Goal: Book appointment/travel/reservation

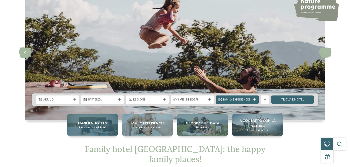
scroll to position [53, 0]
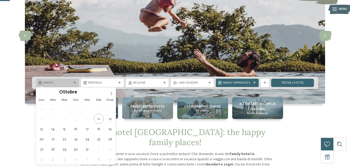
click at [71, 84] on span "Arrivo" at bounding box center [57, 83] width 28 height 4
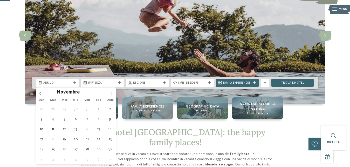
click at [110, 92] on icon at bounding box center [111, 93] width 4 height 4
type div "[DATE]"
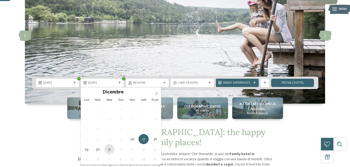
type div "[DATE]"
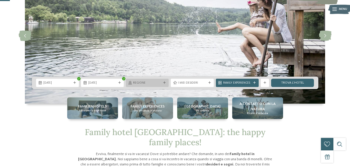
click at [156, 84] on span "Regione" at bounding box center [147, 83] width 28 height 4
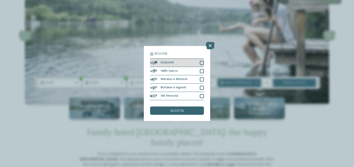
click at [203, 63] on div at bounding box center [202, 63] width 4 height 4
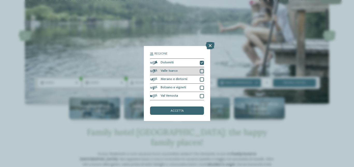
click at [203, 70] on div at bounding box center [202, 71] width 4 height 4
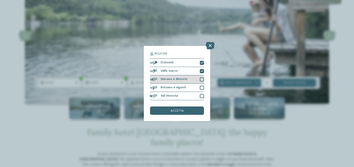
click at [203, 80] on div at bounding box center [202, 79] width 4 height 4
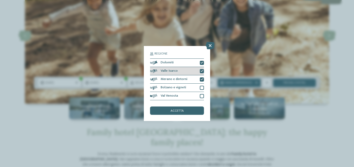
click at [201, 70] on icon at bounding box center [202, 71] width 3 height 3
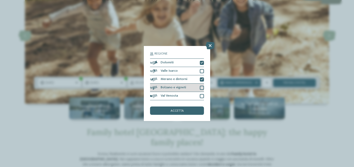
click at [203, 88] on div at bounding box center [202, 88] width 4 height 4
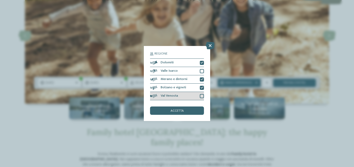
click at [201, 96] on div at bounding box center [202, 96] width 4 height 4
click at [194, 109] on div "accetta" at bounding box center [177, 110] width 54 height 8
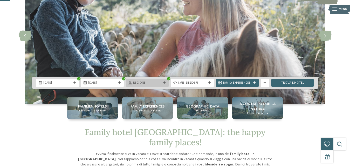
click at [149, 83] on span "Regione" at bounding box center [147, 83] width 28 height 4
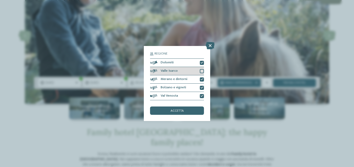
click at [201, 71] on div at bounding box center [202, 71] width 4 height 4
click at [188, 109] on div "accetta" at bounding box center [177, 110] width 54 height 8
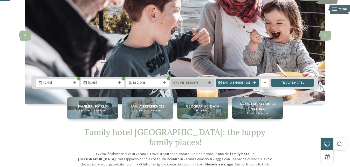
click at [205, 84] on span "I miei desideri" at bounding box center [192, 83] width 28 height 4
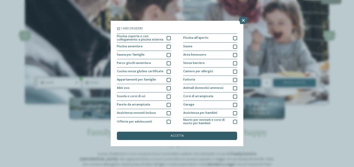
click at [205, 134] on div "accetta" at bounding box center [177, 135] width 120 height 8
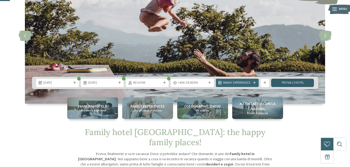
click at [278, 81] on link "trova l’hotel" at bounding box center [292, 83] width 43 height 8
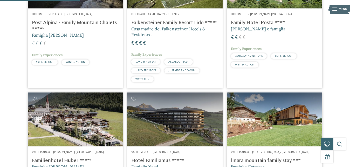
scroll to position [234, 0]
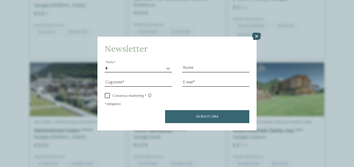
click at [253, 37] on icon at bounding box center [256, 36] width 9 height 7
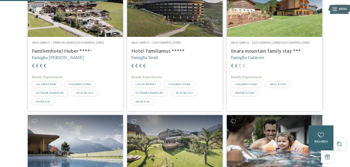
scroll to position [366, 0]
